Goal: Navigation & Orientation: Find specific page/section

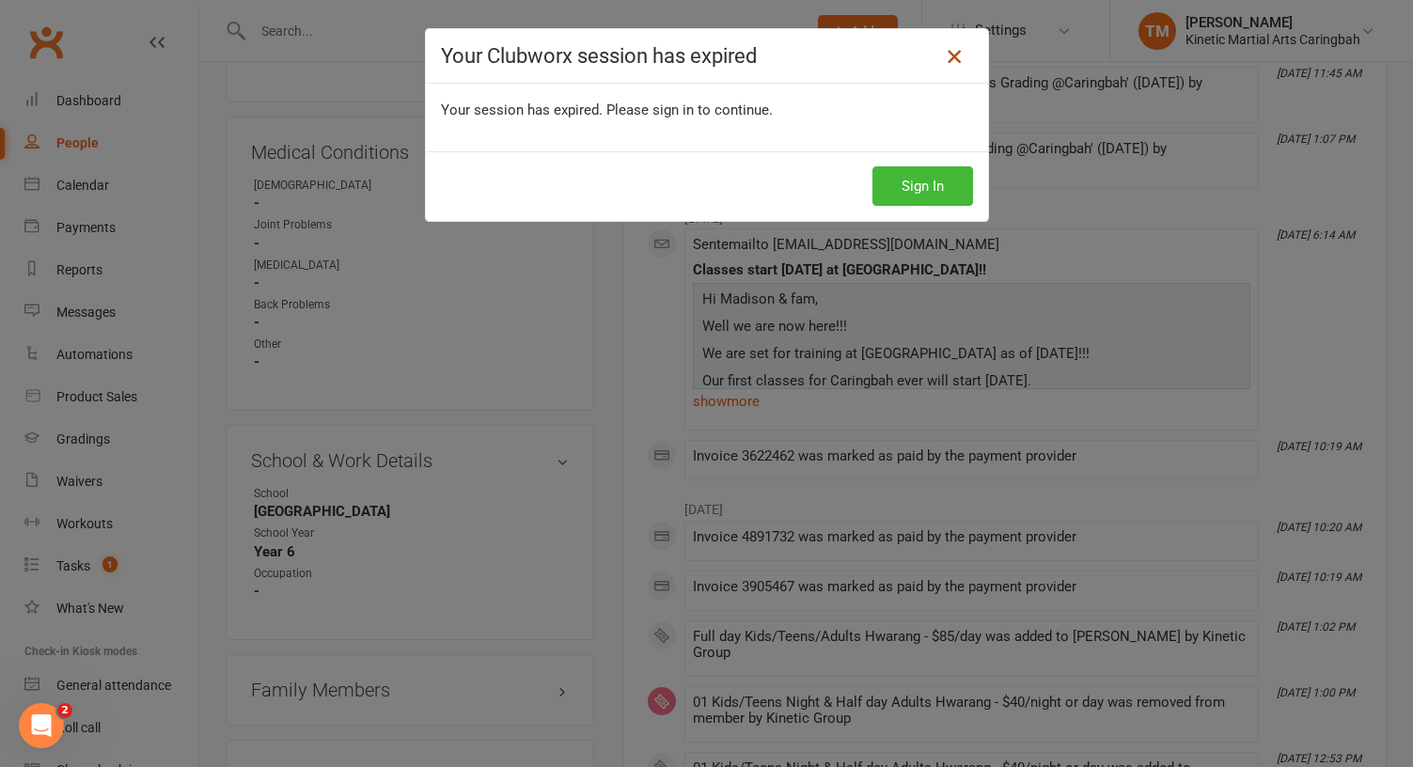
click at [948, 41] on link at bounding box center [954, 56] width 30 height 30
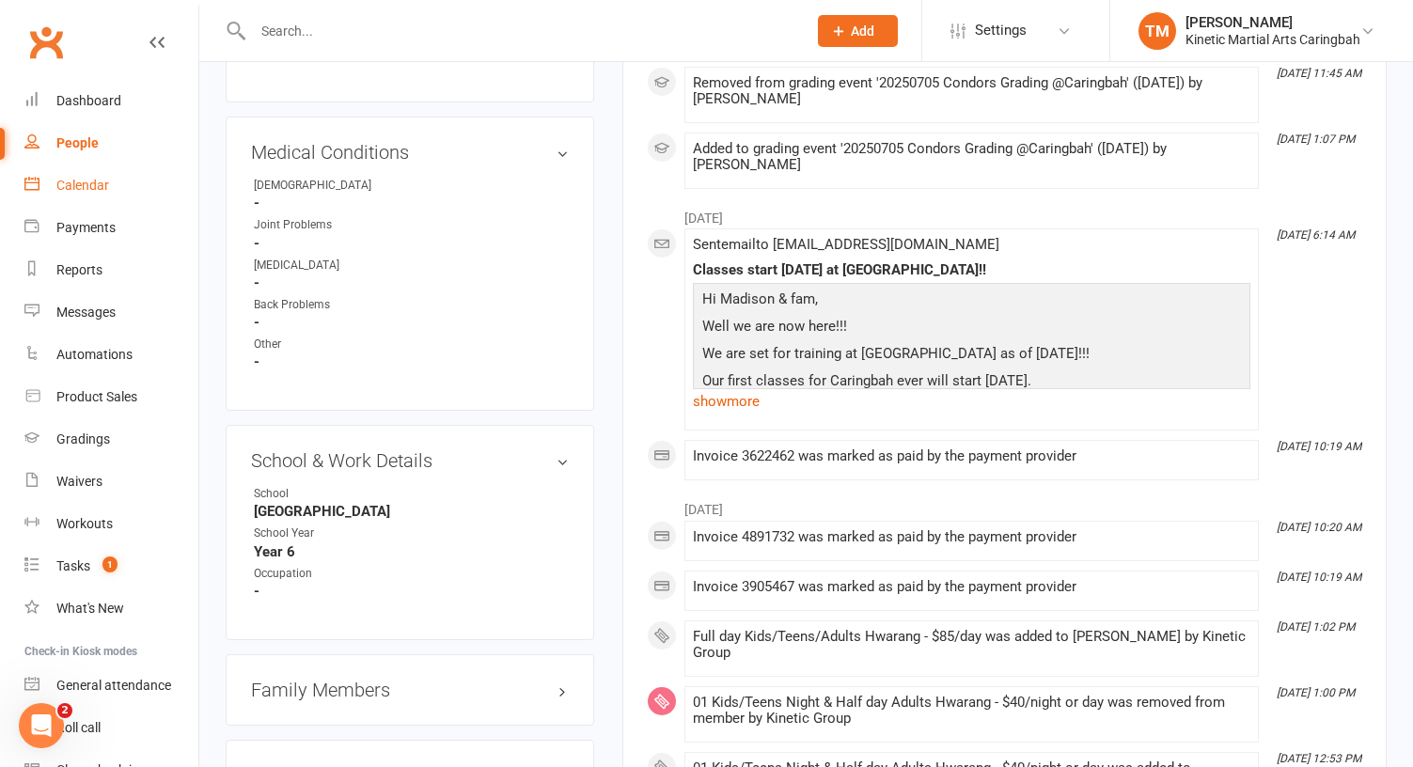
click at [101, 194] on link "Calendar" at bounding box center [111, 185] width 174 height 42
